Goal: Task Accomplishment & Management: Use online tool/utility

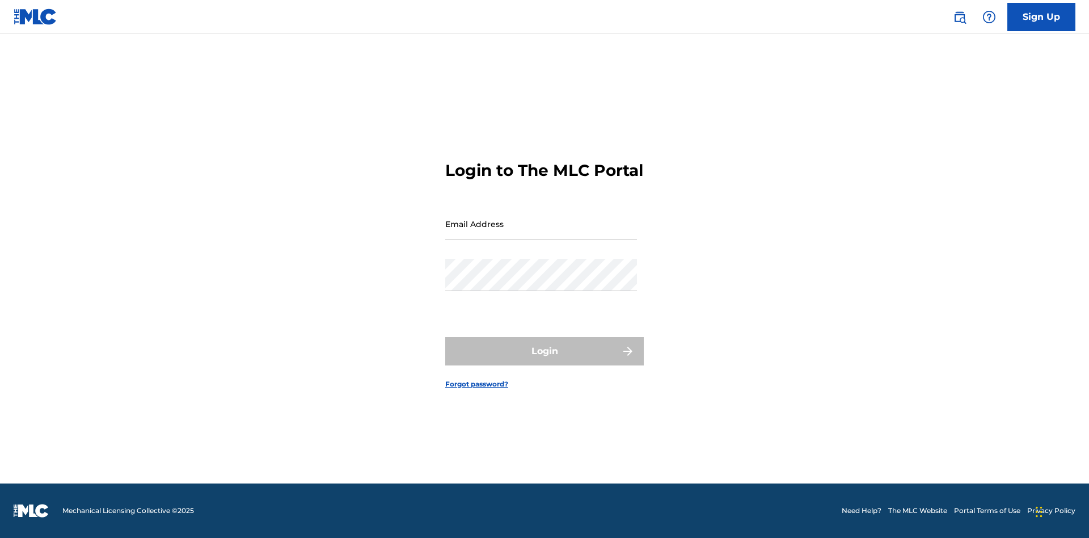
scroll to position [15, 0]
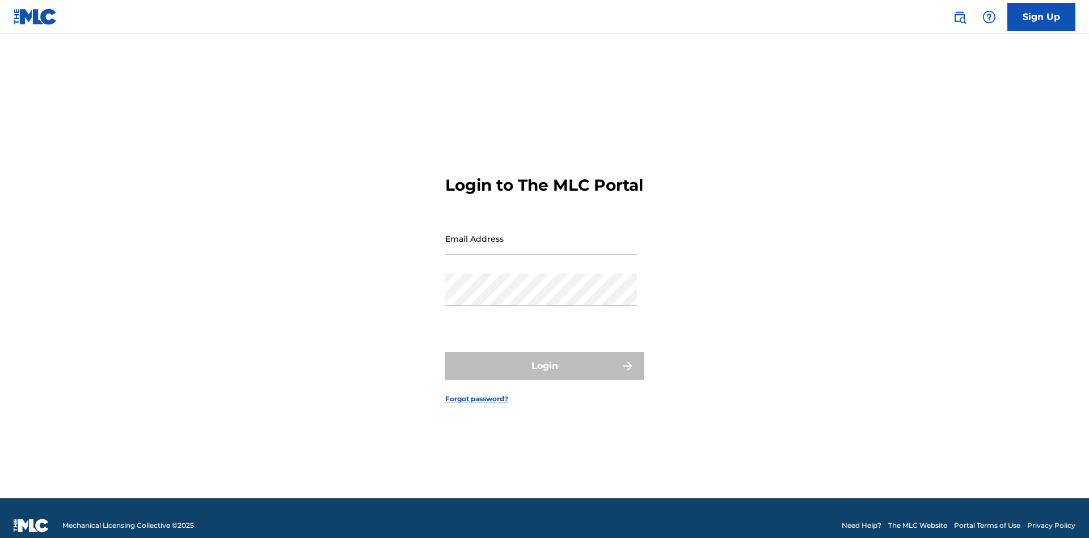
click at [541, 233] on input "Email Address" at bounding box center [541, 238] width 192 height 32
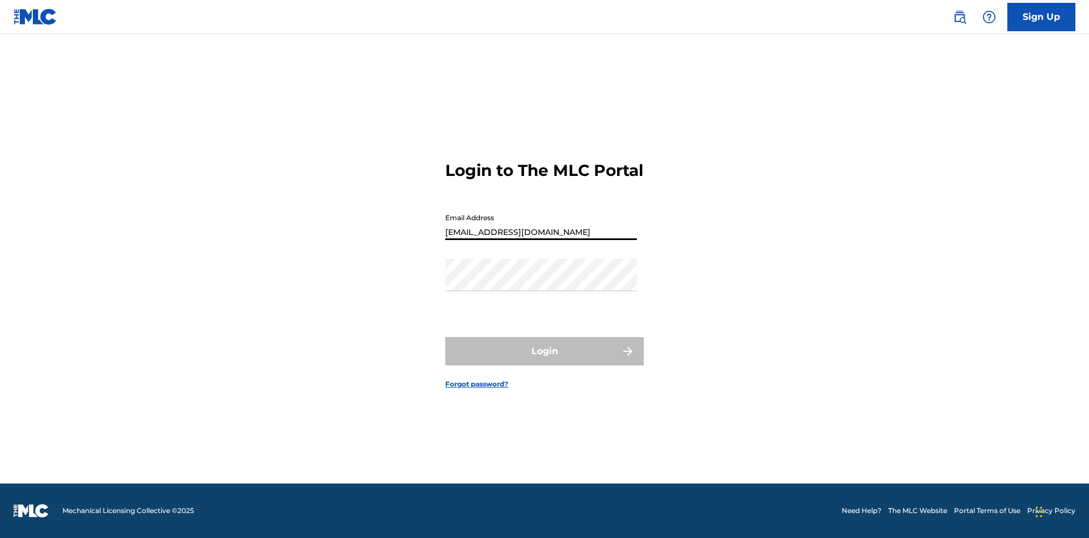
type input "[EMAIL_ADDRESS][DOMAIN_NAME]"
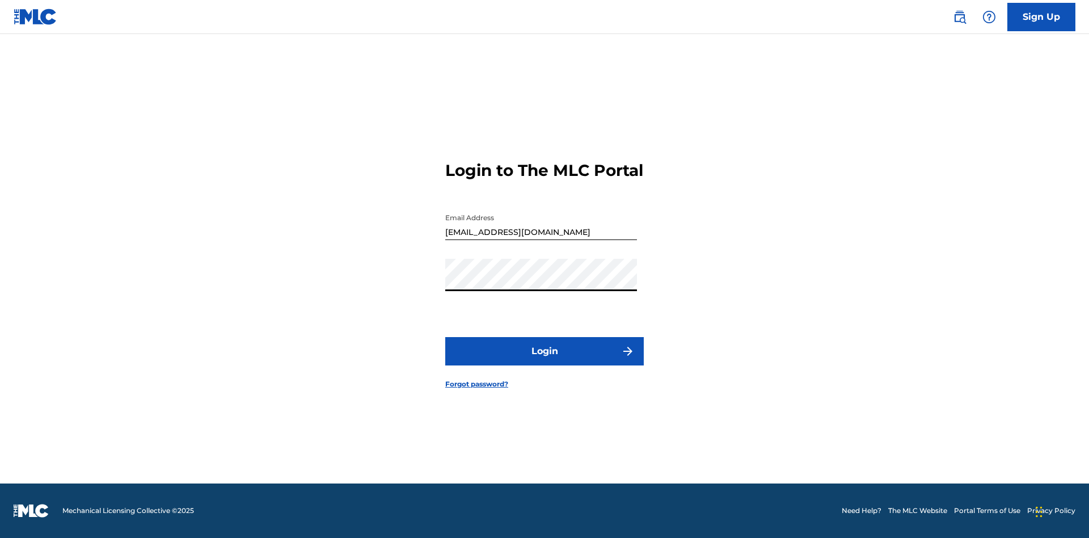
click at [545, 361] on button "Login" at bounding box center [544, 351] width 199 height 28
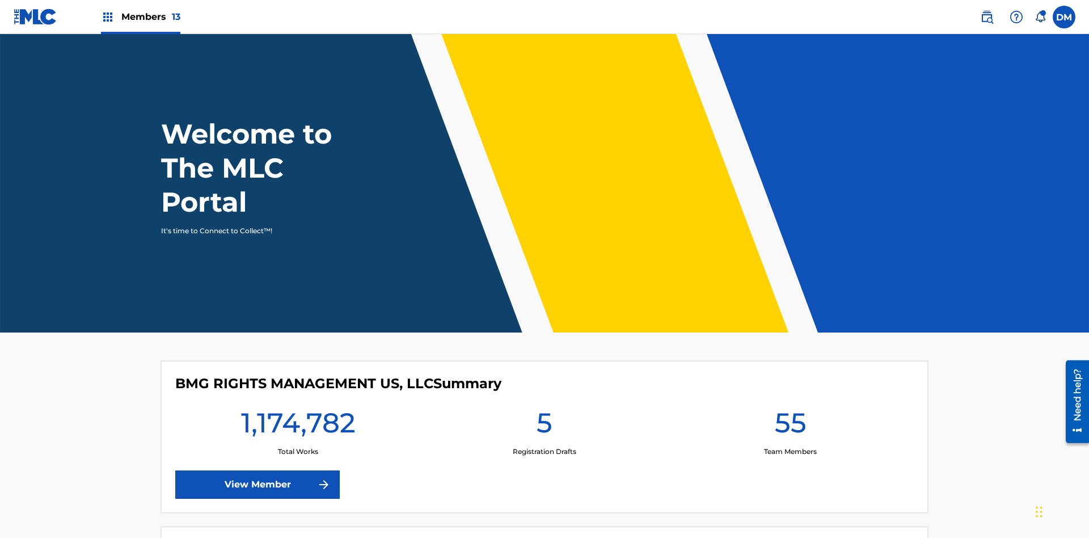
click at [140, 16] on span "Members 13" at bounding box center [150, 16] width 59 height 13
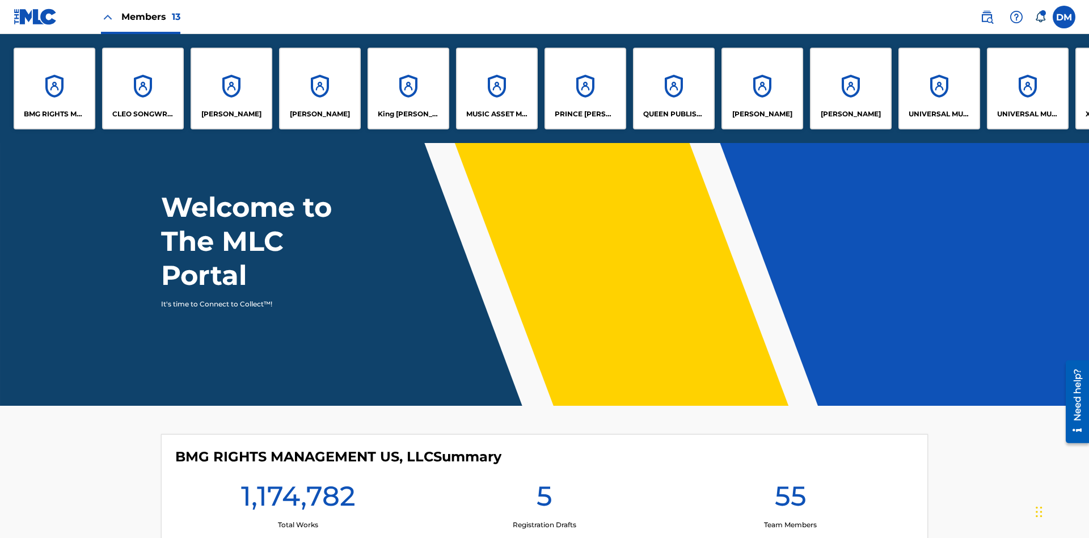
click at [408, 114] on p "King [PERSON_NAME]" at bounding box center [409, 114] width 62 height 10
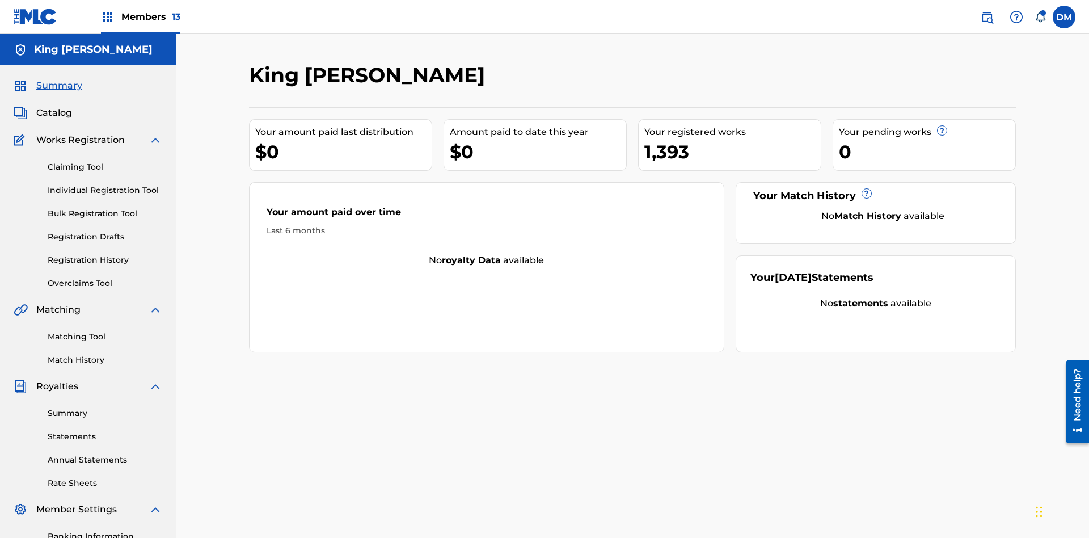
click at [105, 208] on link "Bulk Registration Tool" at bounding box center [105, 214] width 115 height 12
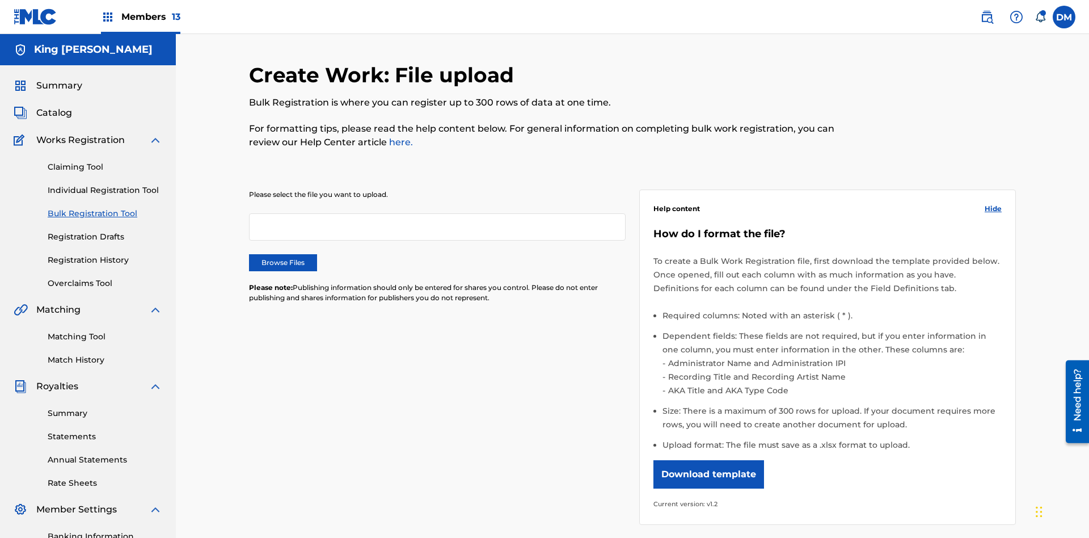
scroll to position [0, 249]
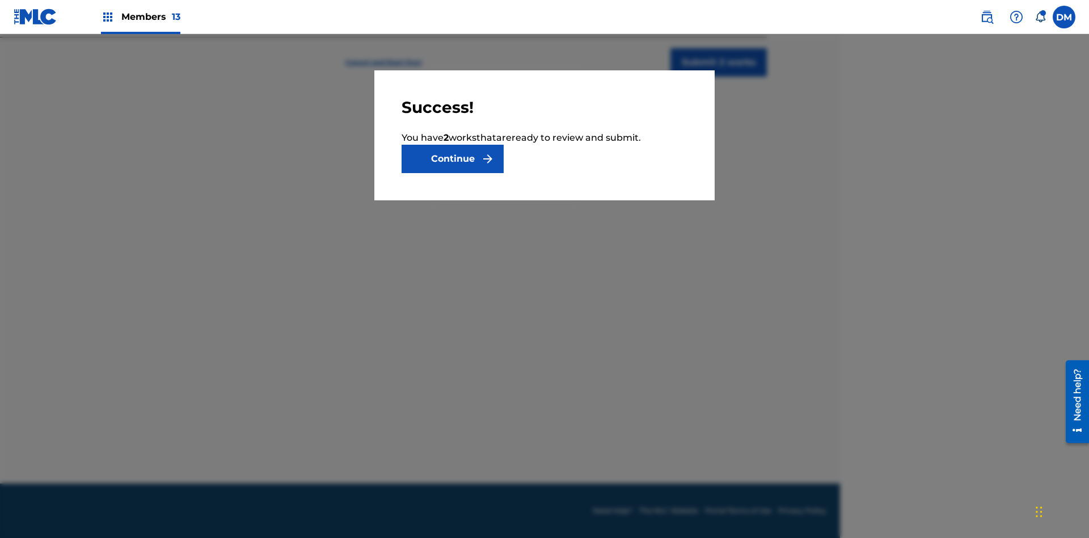
click at [453, 159] on button "Continue" at bounding box center [453, 159] width 102 height 28
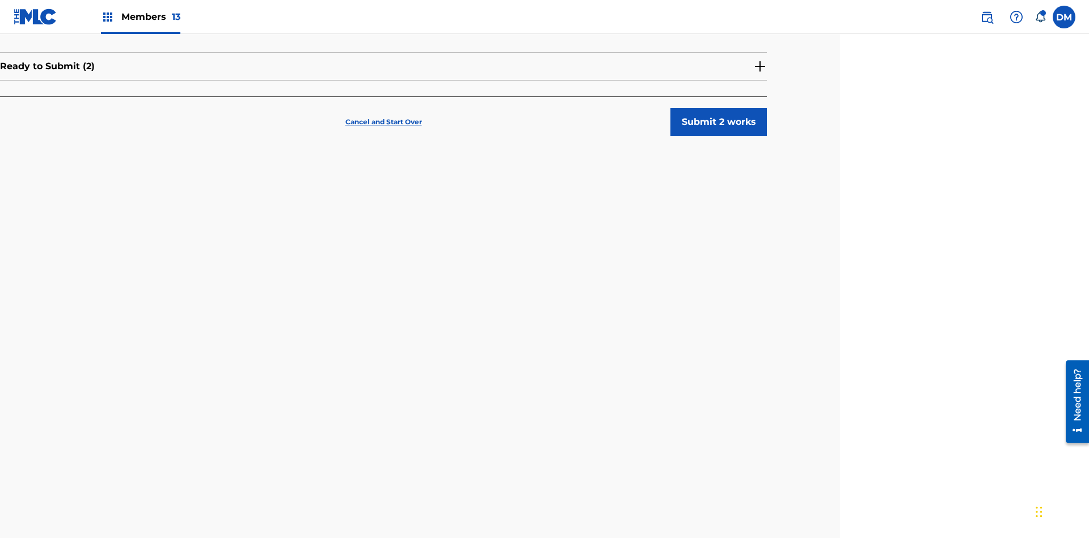
click at [719, 108] on button "Submit 2 works" at bounding box center [719, 122] width 96 height 28
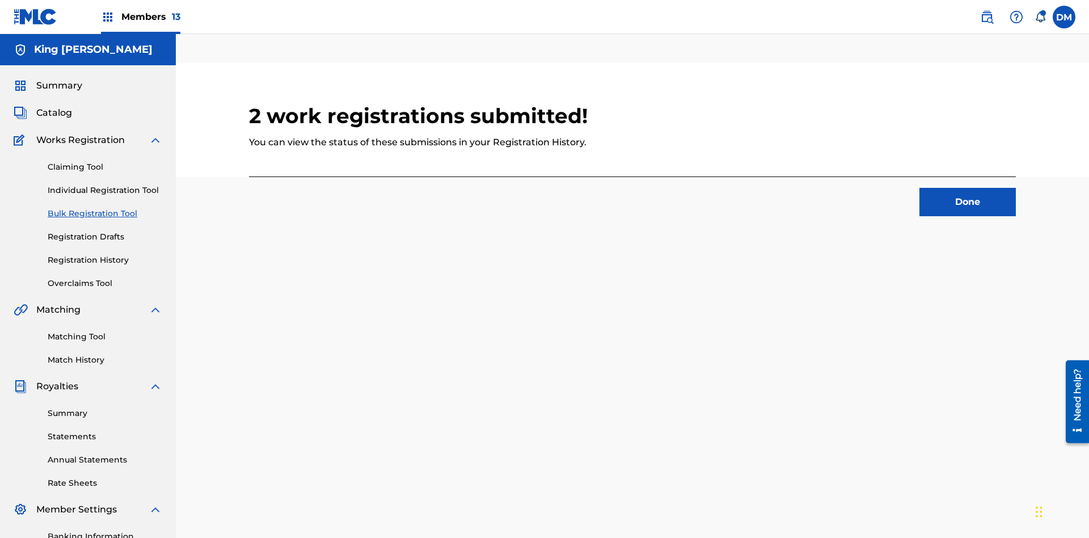
scroll to position [35, 249]
